Goal: Task Accomplishment & Management: Manage account settings

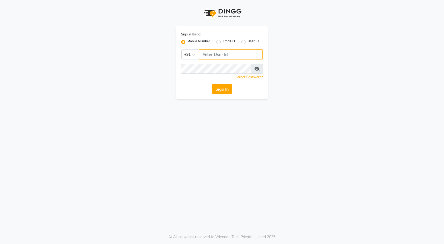
click at [222, 50] on input "Username" at bounding box center [231, 54] width 64 height 10
type input "7888049666"
click at [220, 87] on button "Sign In" at bounding box center [222, 89] width 20 height 10
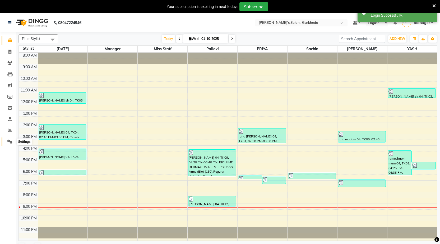
click at [10, 141] on icon at bounding box center [9, 142] width 5 height 4
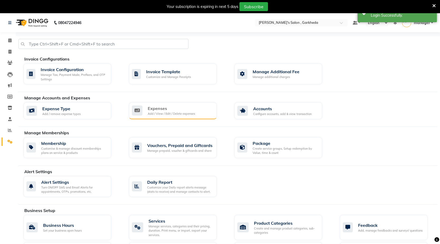
click at [178, 113] on div "Add / View / Edit / Delete expenses" at bounding box center [171, 114] width 47 height 4
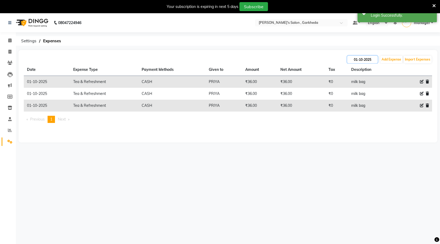
click at [364, 59] on input "01-10-2025" at bounding box center [362, 59] width 30 height 7
select select "10"
select select "2025"
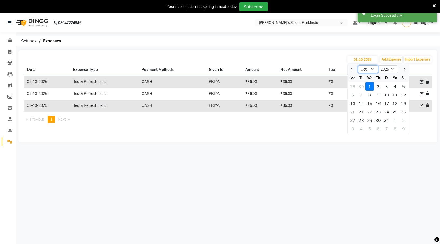
click at [371, 69] on select "Jan Feb Mar Apr May Jun [DATE] Aug Sep Oct Nov Dec" at bounding box center [368, 69] width 20 height 8
select select "9"
click at [358, 65] on select "Jan Feb Mar Apr May Jun [DATE] Aug Sep Oct Nov Dec" at bounding box center [368, 69] width 20 height 8
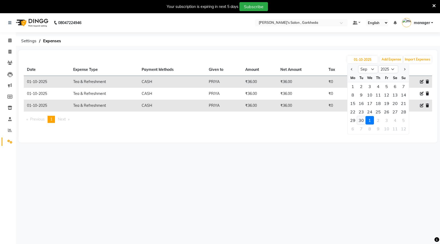
click at [362, 119] on div "30" at bounding box center [361, 120] width 8 height 8
type input "[DATE]"
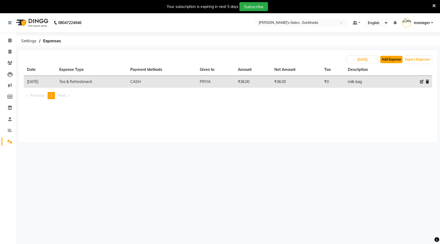
click at [384, 59] on button "Add Expense" at bounding box center [391, 59] width 22 height 7
select select "1"
select select "6133"
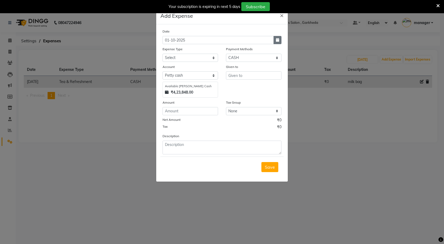
click at [281, 41] on button "button" at bounding box center [278, 40] width 8 height 8
select select "10"
select select "2025"
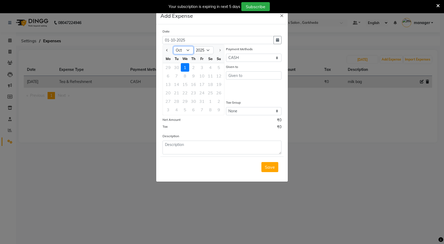
click at [186, 50] on select "Jan Feb Mar Apr May Jun [DATE] Aug Sep Oct" at bounding box center [183, 50] width 20 height 8
select select "9"
click at [173, 46] on select "Jan Feb Mar Apr May Jun [DATE] Aug Sep Oct" at bounding box center [183, 50] width 20 height 8
click at [180, 100] on div "30" at bounding box center [176, 101] width 8 height 8
type input "[DATE]"
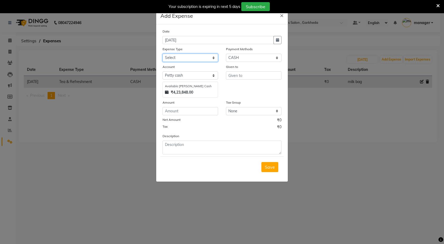
click at [206, 60] on select "Select Advance Salary BANK TRANFAR Cash transfer to hub Client Snacks DISTRIBUT…" at bounding box center [191, 58] width 56 height 8
select select "11137"
click at [163, 54] on select "Select Advance Salary BANK TRANFAR Cash transfer to hub Client Snacks DISTRIBUT…" at bounding box center [191, 58] width 56 height 8
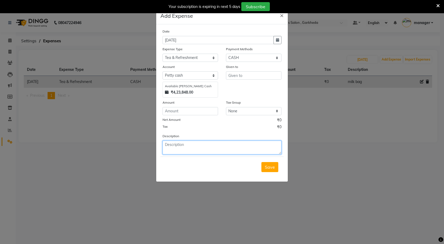
click at [201, 146] on textarea at bounding box center [222, 148] width 119 height 14
type textarea "milk bag"
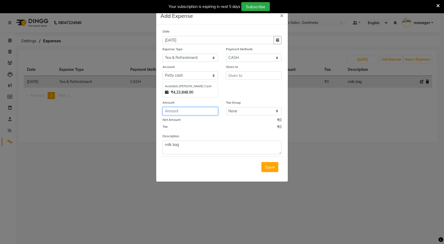
click at [199, 107] on input "number" at bounding box center [191, 111] width 56 height 8
type input "36"
click at [243, 76] on input "text" at bounding box center [254, 75] width 56 height 8
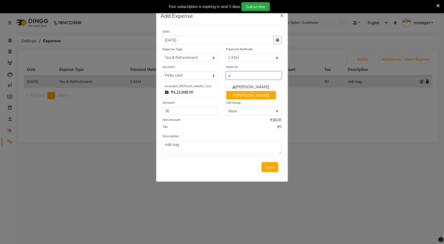
drag, startPoint x: 247, startPoint y: 93, endPoint x: 257, endPoint y: 124, distance: 32.1
click at [247, 94] on button "P [PERSON_NAME]" at bounding box center [251, 95] width 50 height 8
type input "PRIYA"
click at [269, 168] on span "Save" at bounding box center [270, 166] width 10 height 5
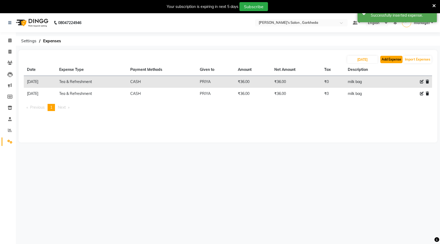
click at [386, 57] on button "Add Expense" at bounding box center [391, 59] width 22 height 7
select select "1"
select select "6133"
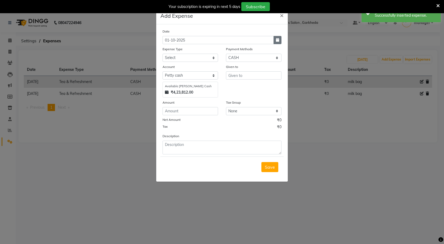
click at [278, 39] on icon "button" at bounding box center [277, 40] width 3 height 4
select select "10"
select select "2025"
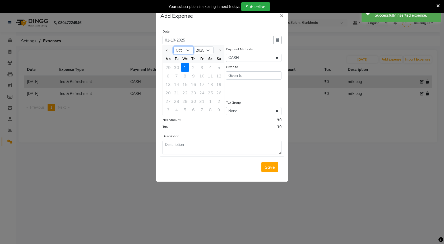
click at [185, 48] on select "Jan Feb Mar Apr May Jun [DATE] Aug Sep Oct" at bounding box center [183, 50] width 20 height 8
click at [362, 181] on ngb-modal-window "Add Expense × Date [DATE] Jan Feb Mar Apr May Jun [DATE] Aug Sep [DATE] 2016 20…" at bounding box center [222, 122] width 444 height 244
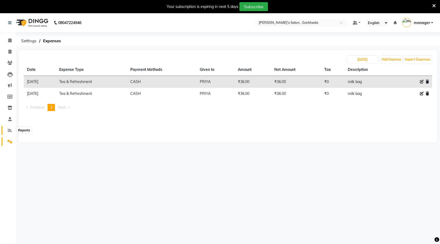
click at [9, 132] on icon at bounding box center [10, 130] width 4 height 4
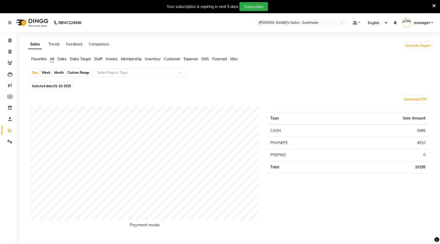
click at [101, 57] on span "Staff" at bounding box center [98, 59] width 8 height 5
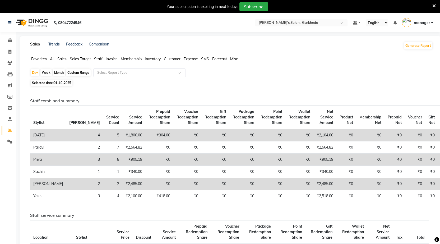
scroll to position [26, 0]
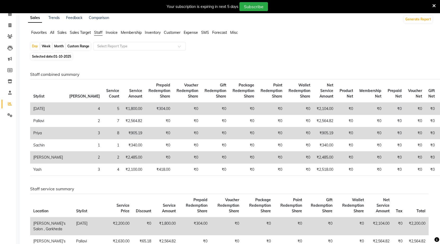
click at [55, 46] on div "Month" at bounding box center [59, 46] width 12 height 7
select select "10"
select select "2025"
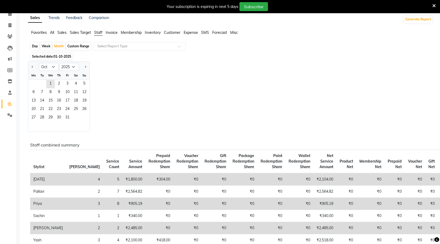
drag, startPoint x: 119, startPoint y: 86, endPoint x: 119, endPoint y: 82, distance: 3.7
click at [119, 86] on div "Jan Feb Mar Apr May Jun [DATE] Aug Sep Oct Nov [DATE] 2016 2017 2018 2019 2020 …" at bounding box center [230, 96] width 405 height 71
click at [59, 49] on div "Month" at bounding box center [59, 46] width 12 height 7
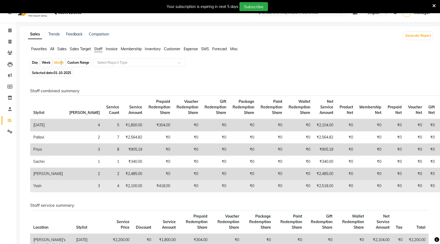
scroll to position [0, 0]
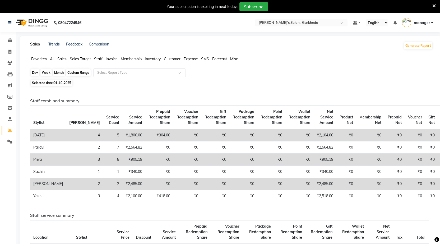
click at [57, 70] on div "Month" at bounding box center [59, 72] width 12 height 7
select select "10"
select select "2025"
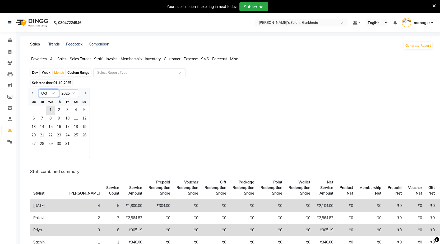
click at [52, 92] on select "Jan Feb Mar Apr May Jun [DATE] Aug Sep Oct Nov Dec" at bounding box center [49, 93] width 20 height 8
select select "9"
click at [39, 89] on select "Jan Feb Mar Apr May Jun [DATE] Aug Sep Oct Nov Dec" at bounding box center [49, 93] width 20 height 8
click at [45, 143] on span "30" at bounding box center [42, 144] width 8 height 8
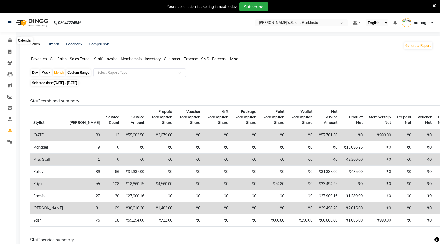
click at [9, 42] on span at bounding box center [9, 41] width 9 height 6
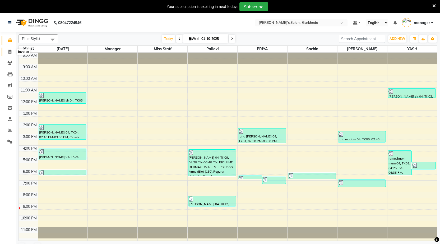
click at [10, 53] on icon at bounding box center [9, 52] width 3 height 4
select select "7062"
select select "service"
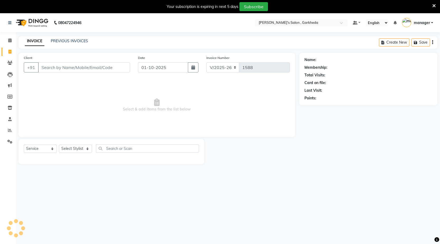
select select "72802"
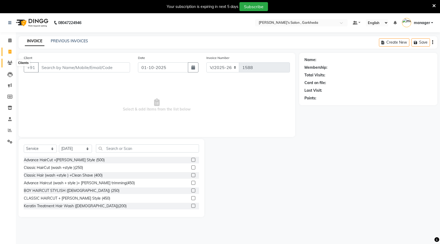
click at [12, 62] on icon at bounding box center [9, 63] width 5 height 4
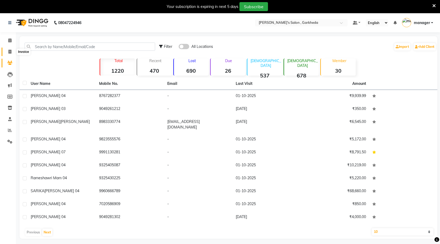
click at [12, 50] on span at bounding box center [9, 52] width 9 height 6
select select "service"
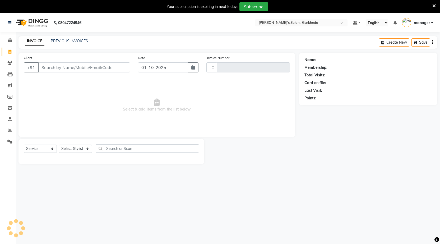
type input "1588"
select select "7062"
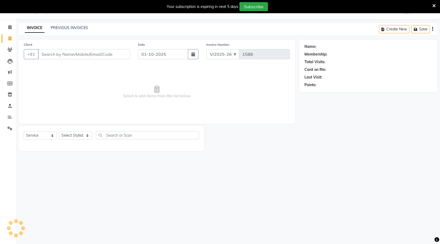
select select "72802"
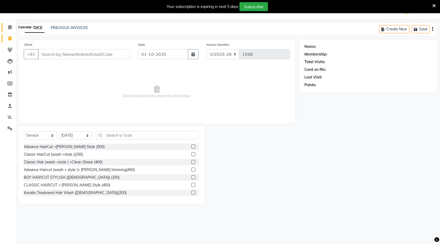
click at [11, 28] on icon at bounding box center [9, 27] width 3 height 4
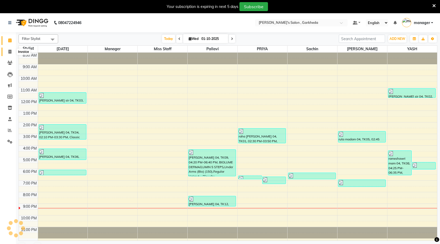
click at [12, 49] on span at bounding box center [9, 52] width 9 height 6
select select "7062"
select select "service"
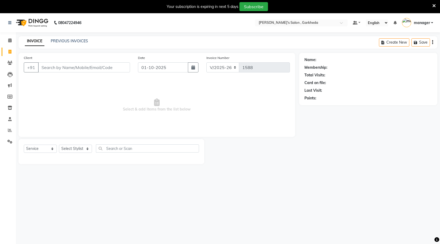
select select "72802"
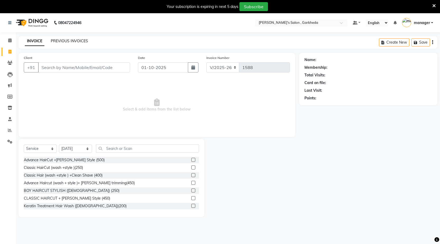
click at [72, 39] on link "PREVIOUS INVOICES" at bounding box center [69, 41] width 37 height 5
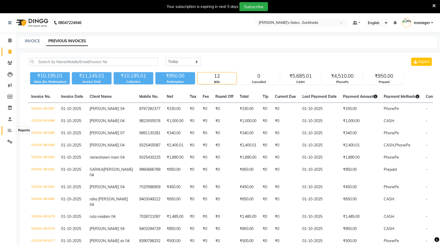
click at [8, 128] on icon at bounding box center [10, 130] width 4 height 4
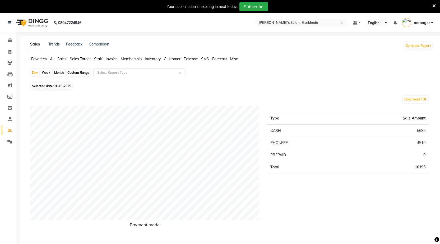
click at [100, 58] on span "Staff" at bounding box center [98, 59] width 8 height 5
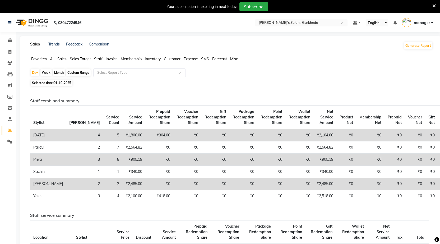
click at [82, 60] on span "Sales Target" at bounding box center [80, 59] width 21 height 5
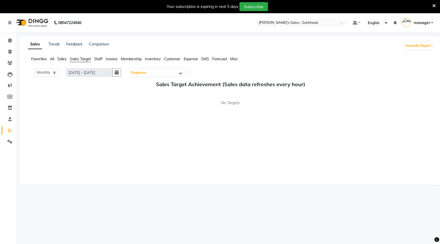
click at [188, 58] on span "Expense" at bounding box center [191, 59] width 14 height 5
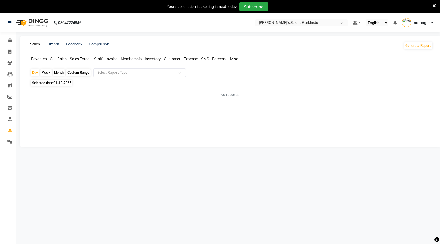
click at [117, 71] on input "text" at bounding box center [134, 72] width 76 height 5
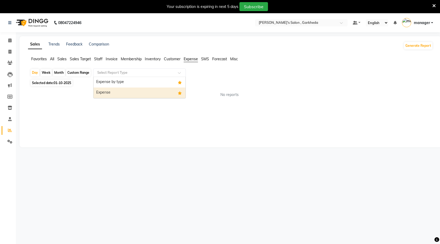
click at [161, 93] on div "Expense" at bounding box center [140, 92] width 92 height 11
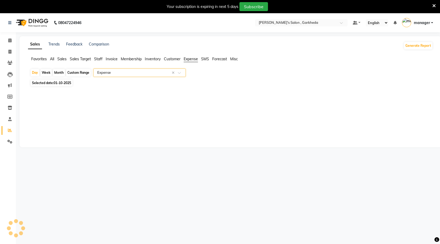
select select "full_report"
select select "csv"
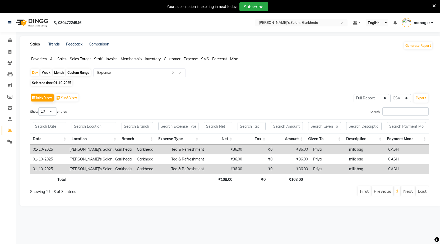
click at [60, 71] on div "Month" at bounding box center [59, 72] width 12 height 7
select select "10"
select select "2025"
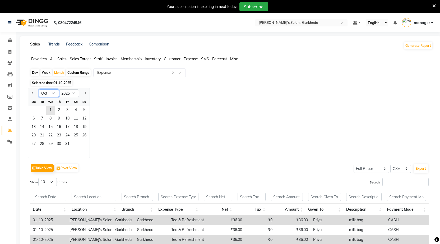
click at [56, 92] on select "Jan Feb Mar Apr May Jun [DATE] Aug Sep Oct Nov Dec" at bounding box center [49, 93] width 20 height 8
select select "9"
click at [39, 89] on select "Jan Feb Mar Apr May Jun [DATE] Aug Sep Oct Nov Dec" at bounding box center [49, 93] width 20 height 8
click at [44, 146] on span "30" at bounding box center [42, 144] width 8 height 8
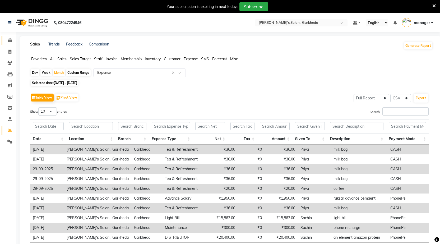
click at [11, 39] on icon at bounding box center [9, 40] width 3 height 4
